Goal: Navigation & Orientation: Find specific page/section

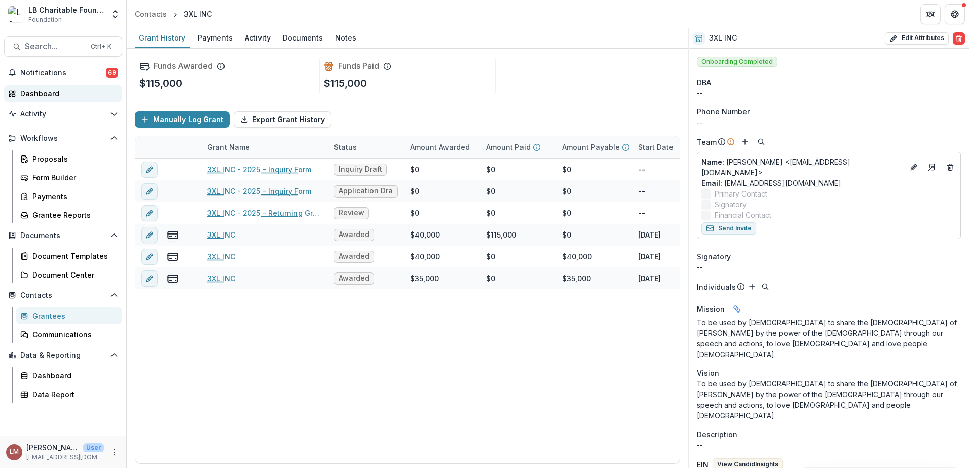
click at [32, 94] on div "Dashboard" at bounding box center [67, 93] width 94 height 11
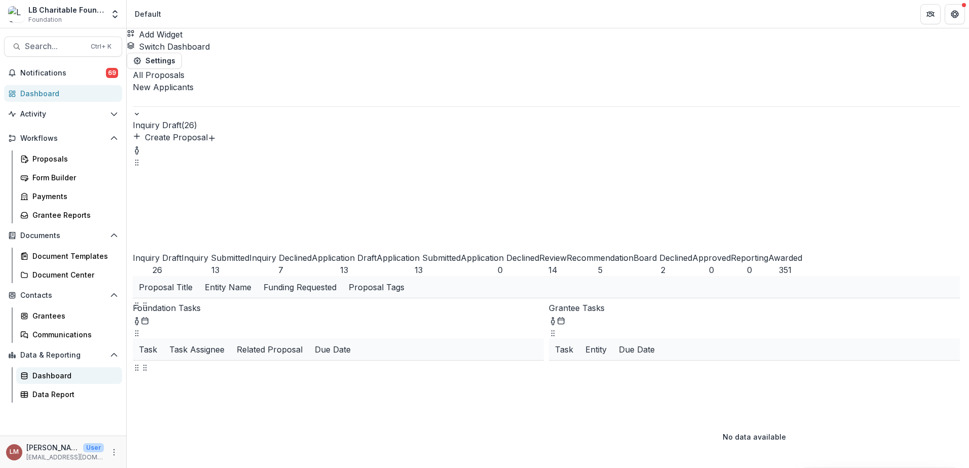
click at [59, 371] on div "Dashboard" at bounding box center [73, 375] width 82 height 11
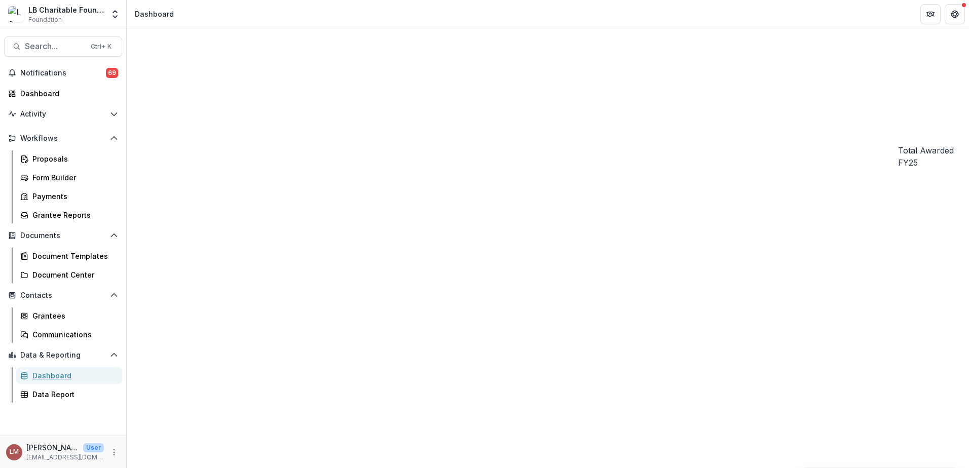
scroll to position [1093, 0]
click at [53, 318] on div "Grantees" at bounding box center [73, 316] width 82 height 11
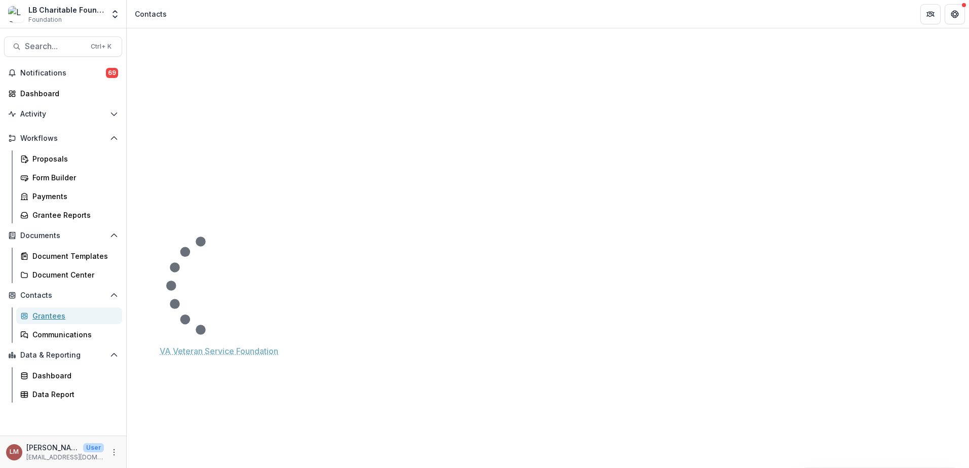
scroll to position [860, 0]
click at [52, 161] on div "Proposals" at bounding box center [73, 158] width 82 height 11
